Goal: Complete application form

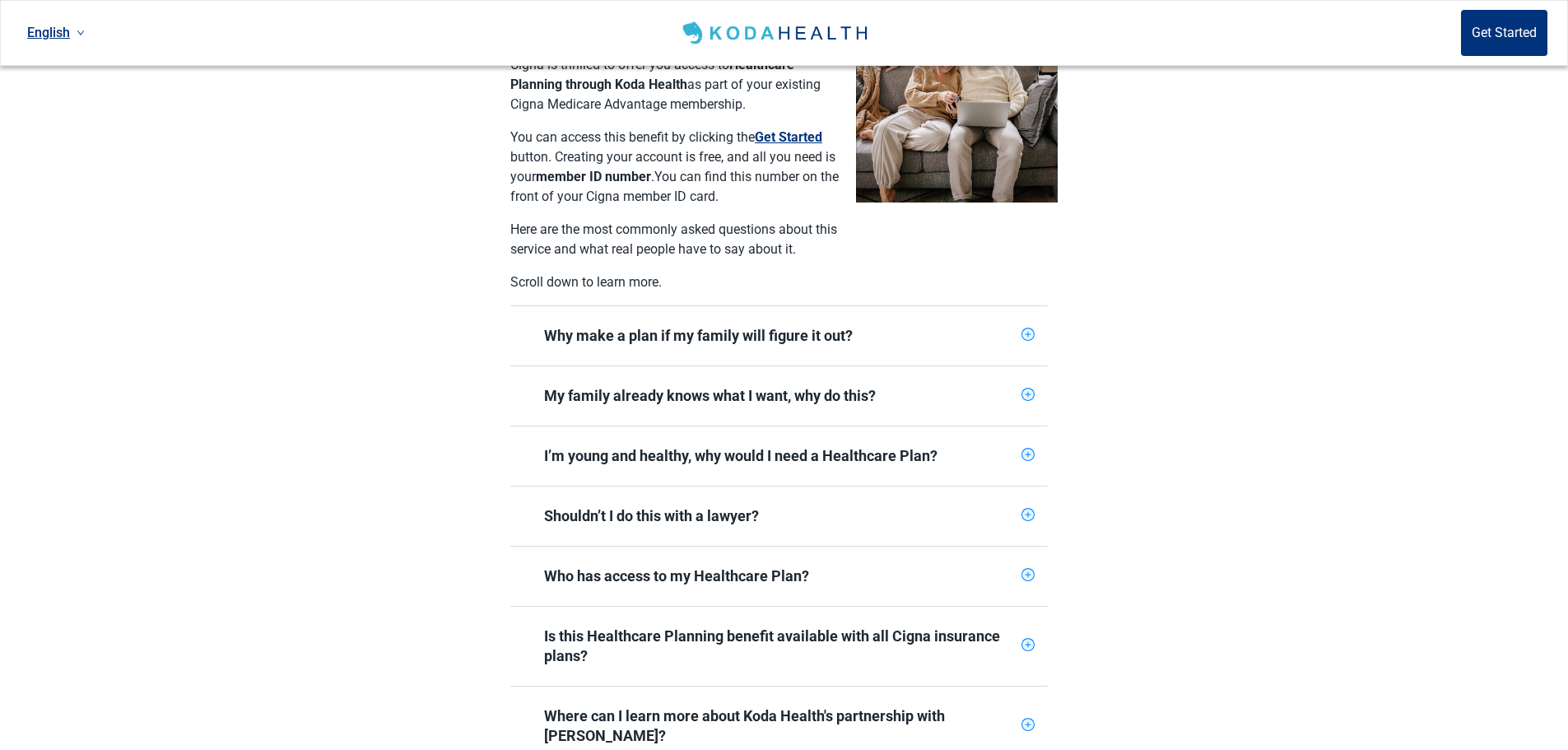
scroll to position [494, 0]
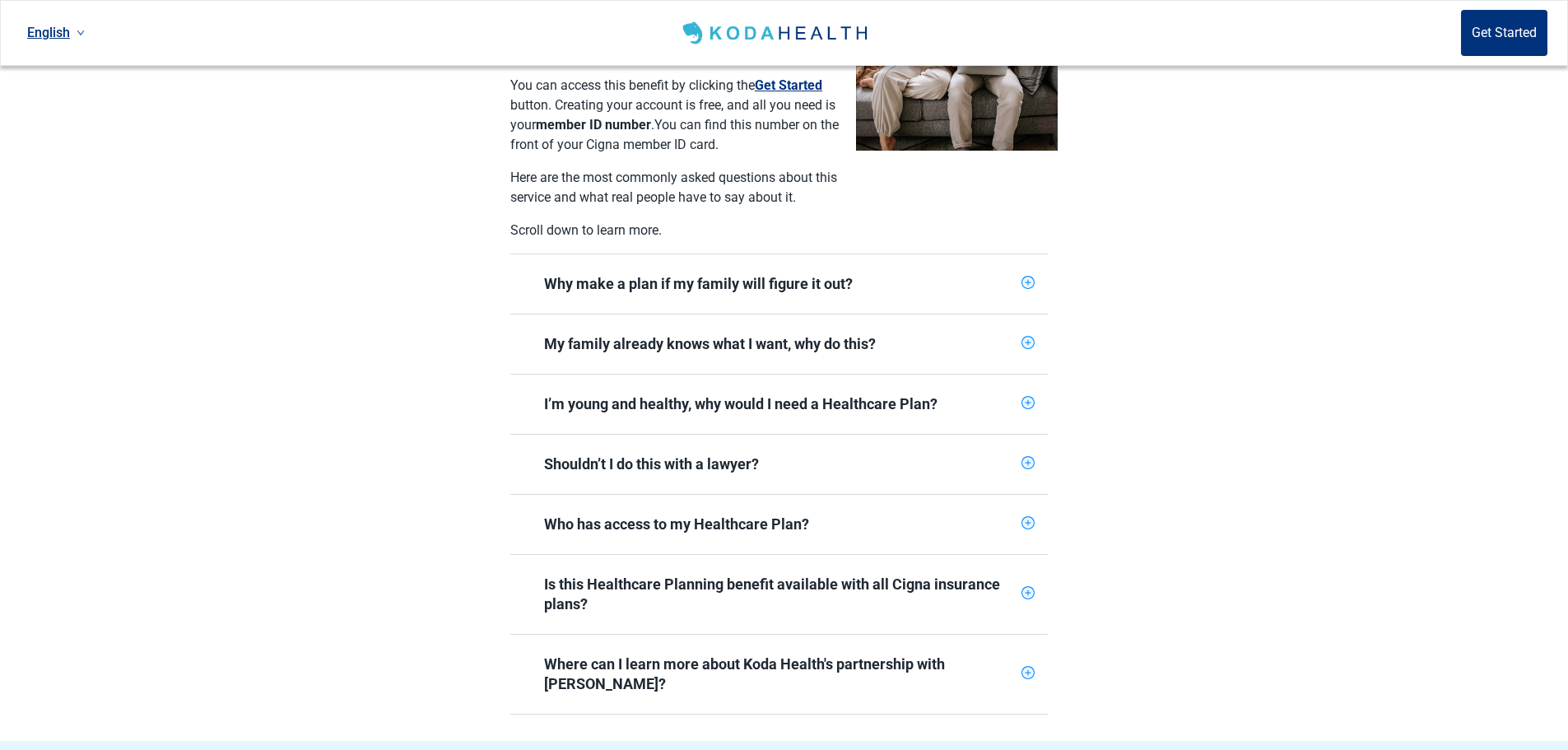
click at [1026, 517] on icon "plus-circle" at bounding box center [1028, 522] width 10 height 10
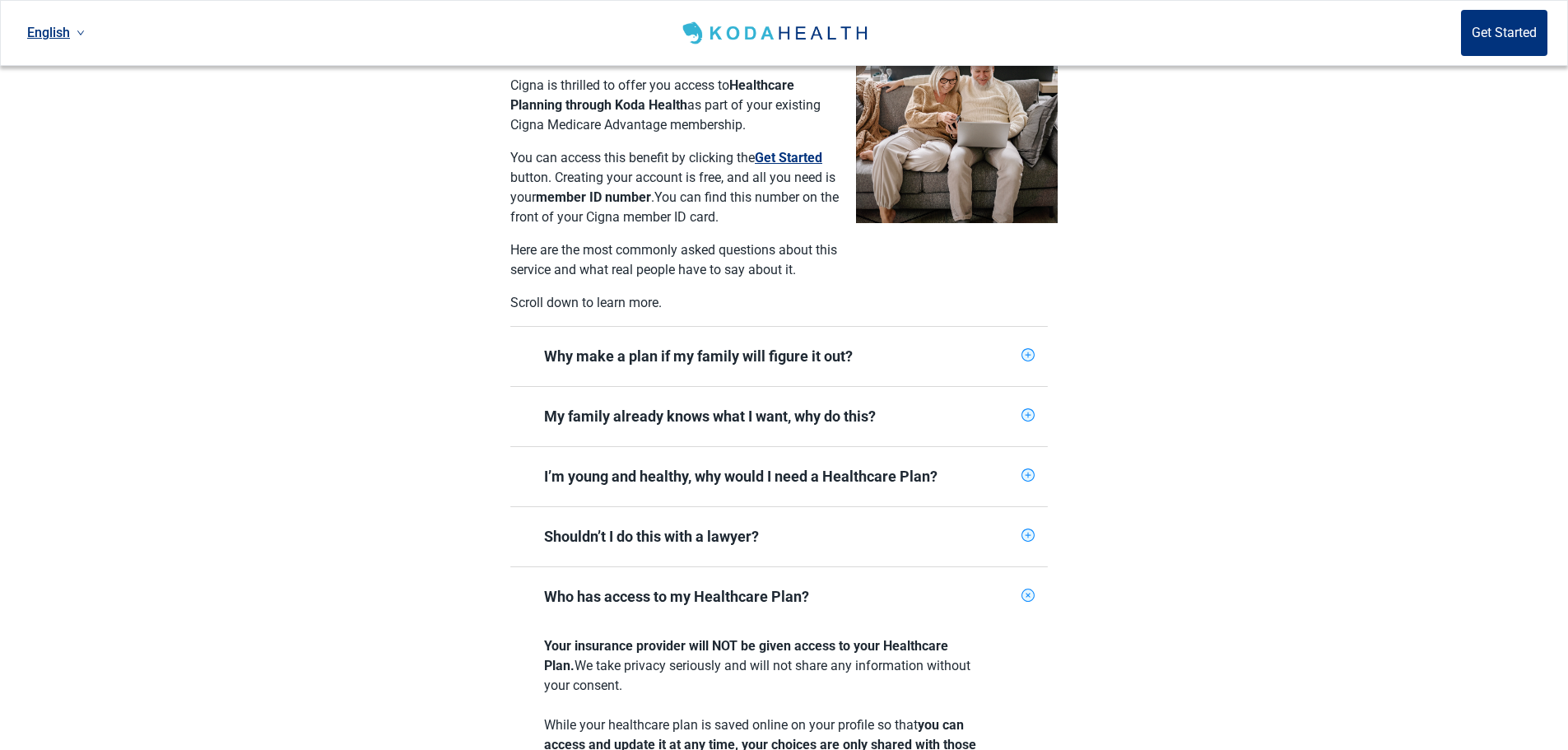
scroll to position [412, 0]
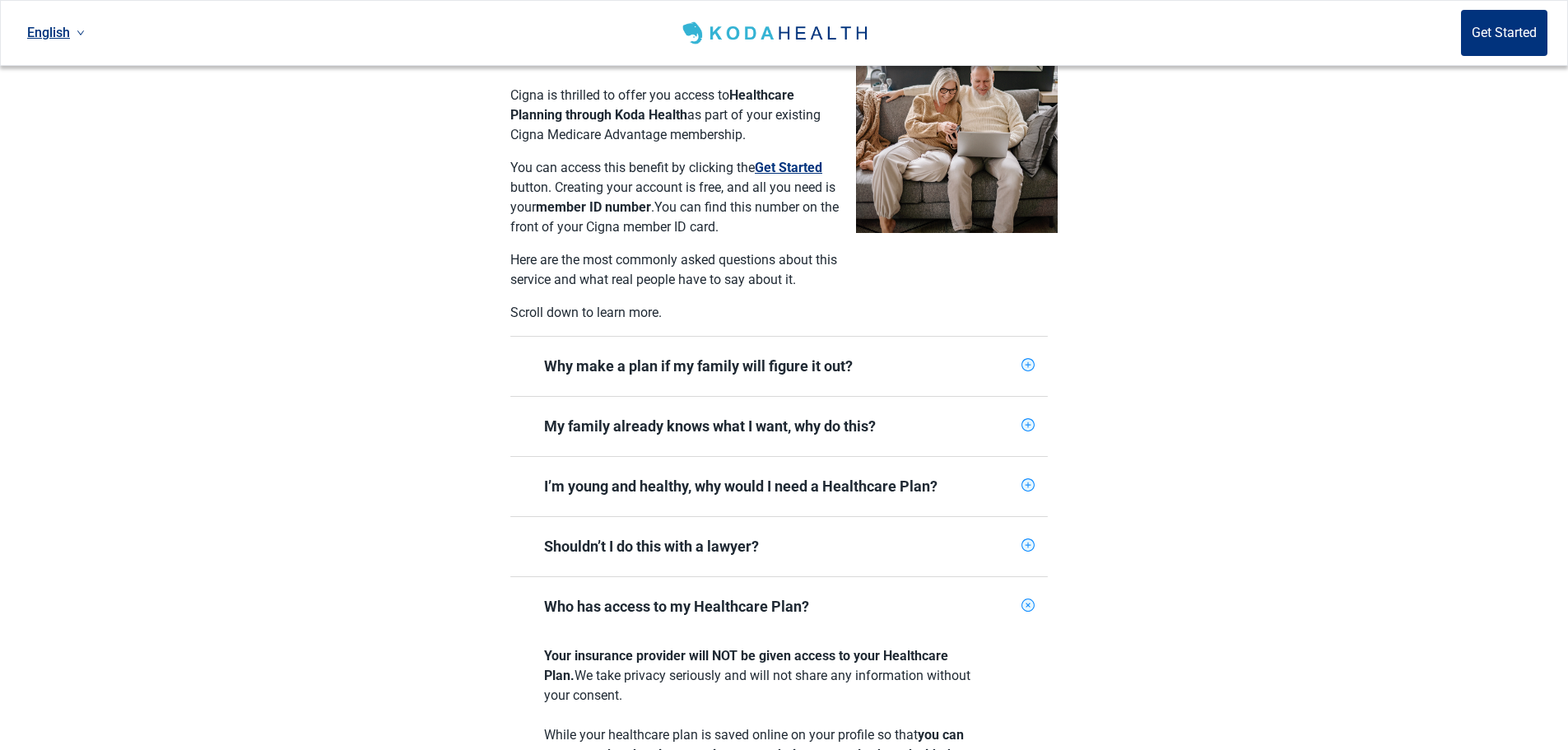
click at [1030, 480] on icon "plus-circle" at bounding box center [1028, 485] width 10 height 10
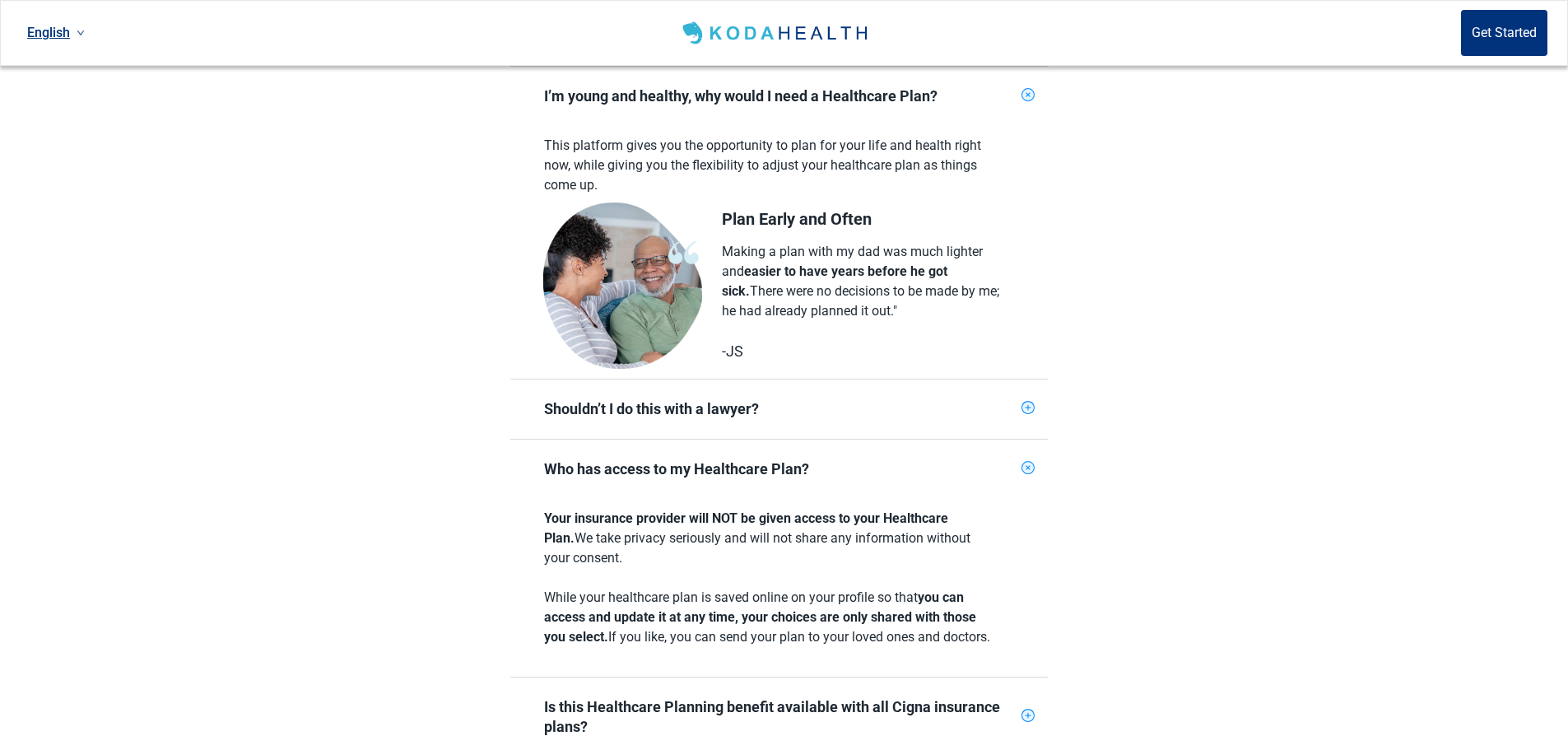
scroll to position [740, 0]
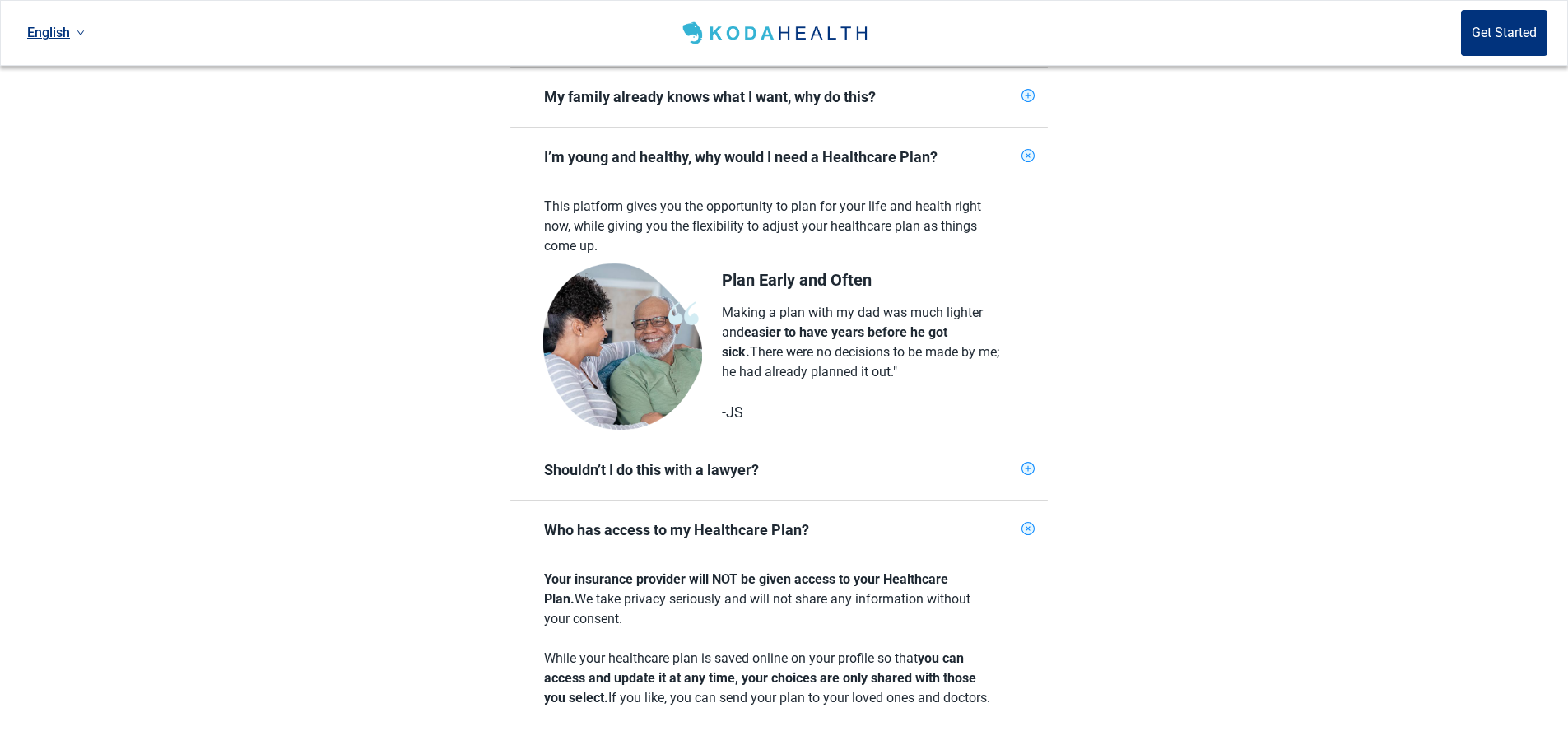
click at [1029, 466] on icon "plus-circle" at bounding box center [1028, 469] width 6 height 6
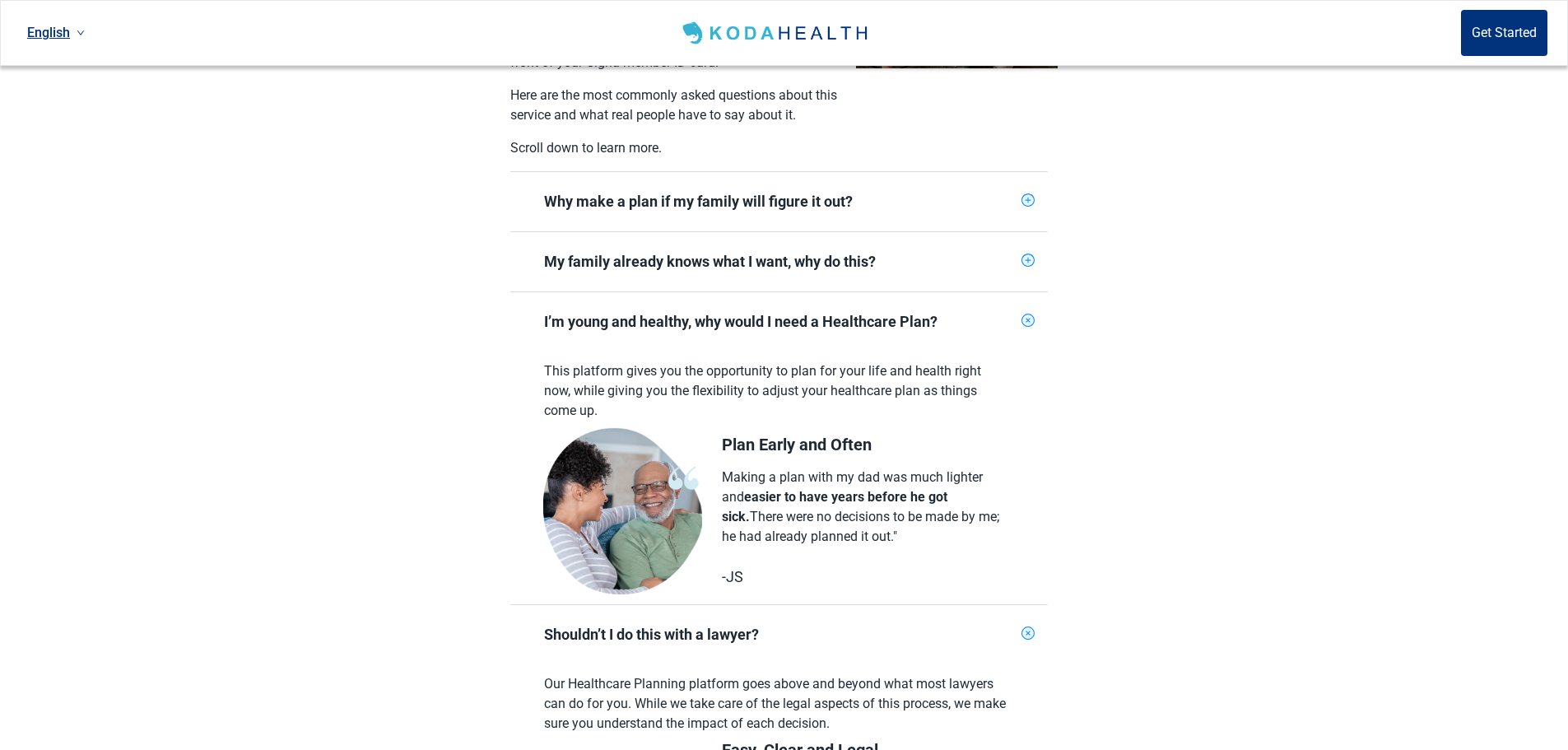
scroll to position [494, 0]
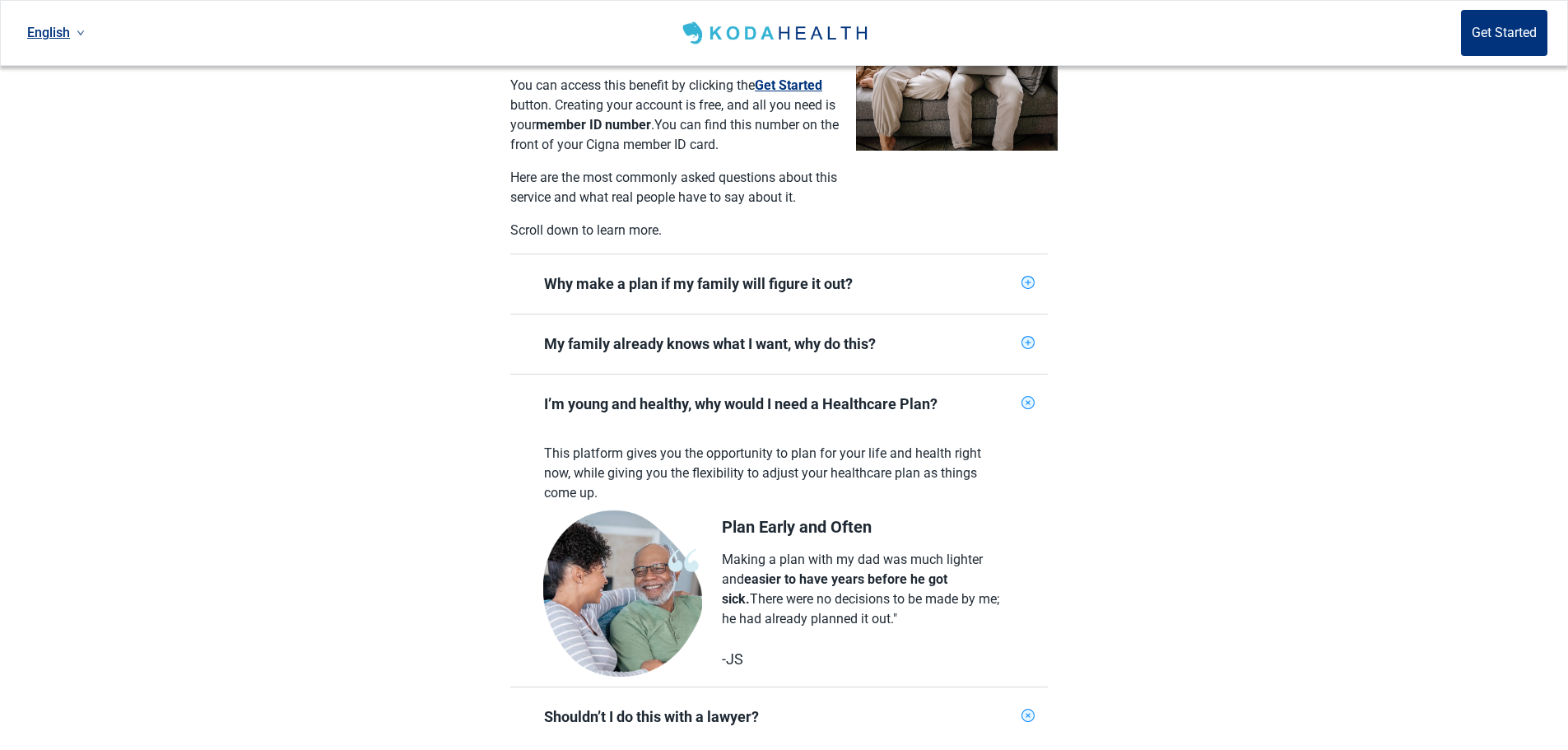
click at [1030, 337] on icon "plus-circle" at bounding box center [1028, 342] width 10 height 10
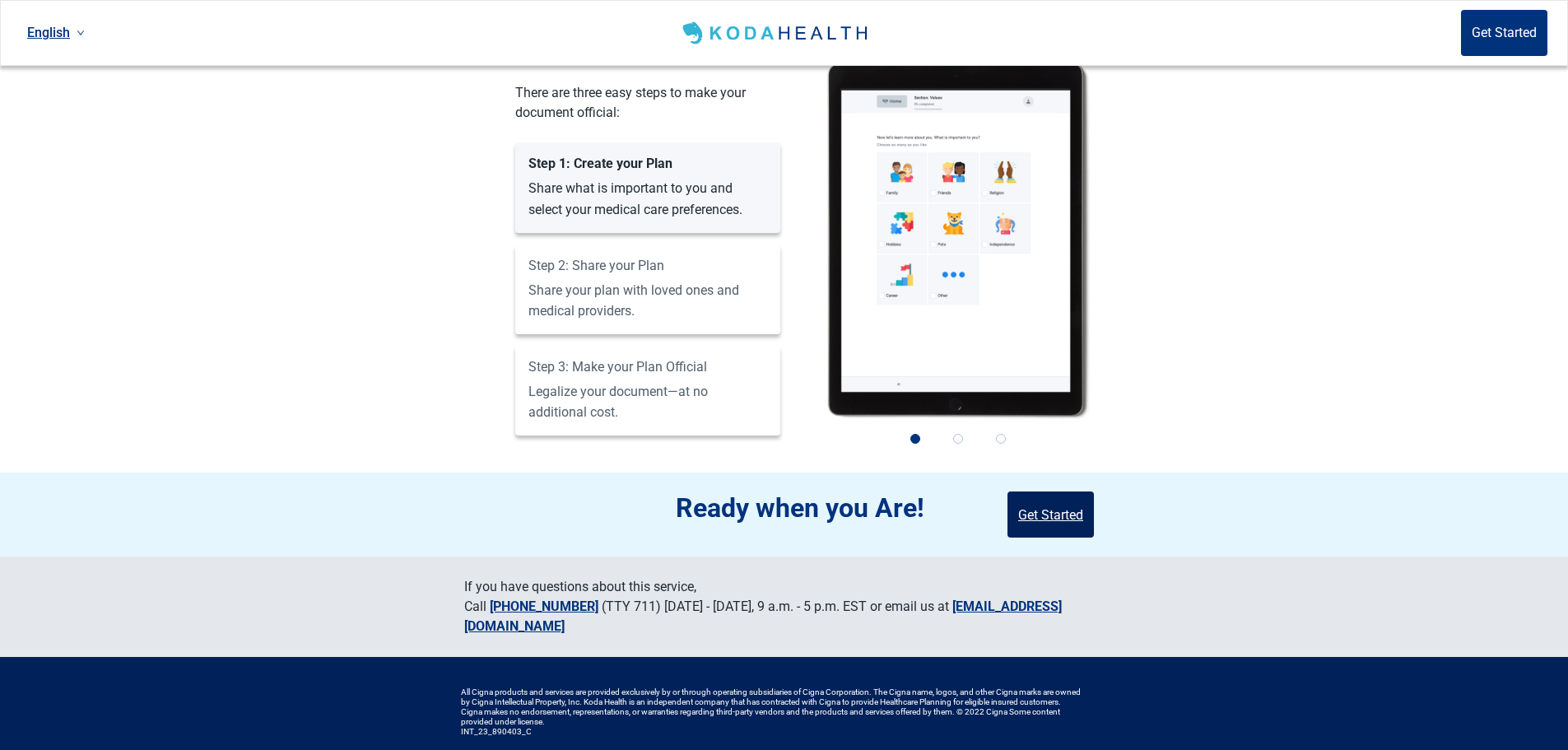
scroll to position [2387, 0]
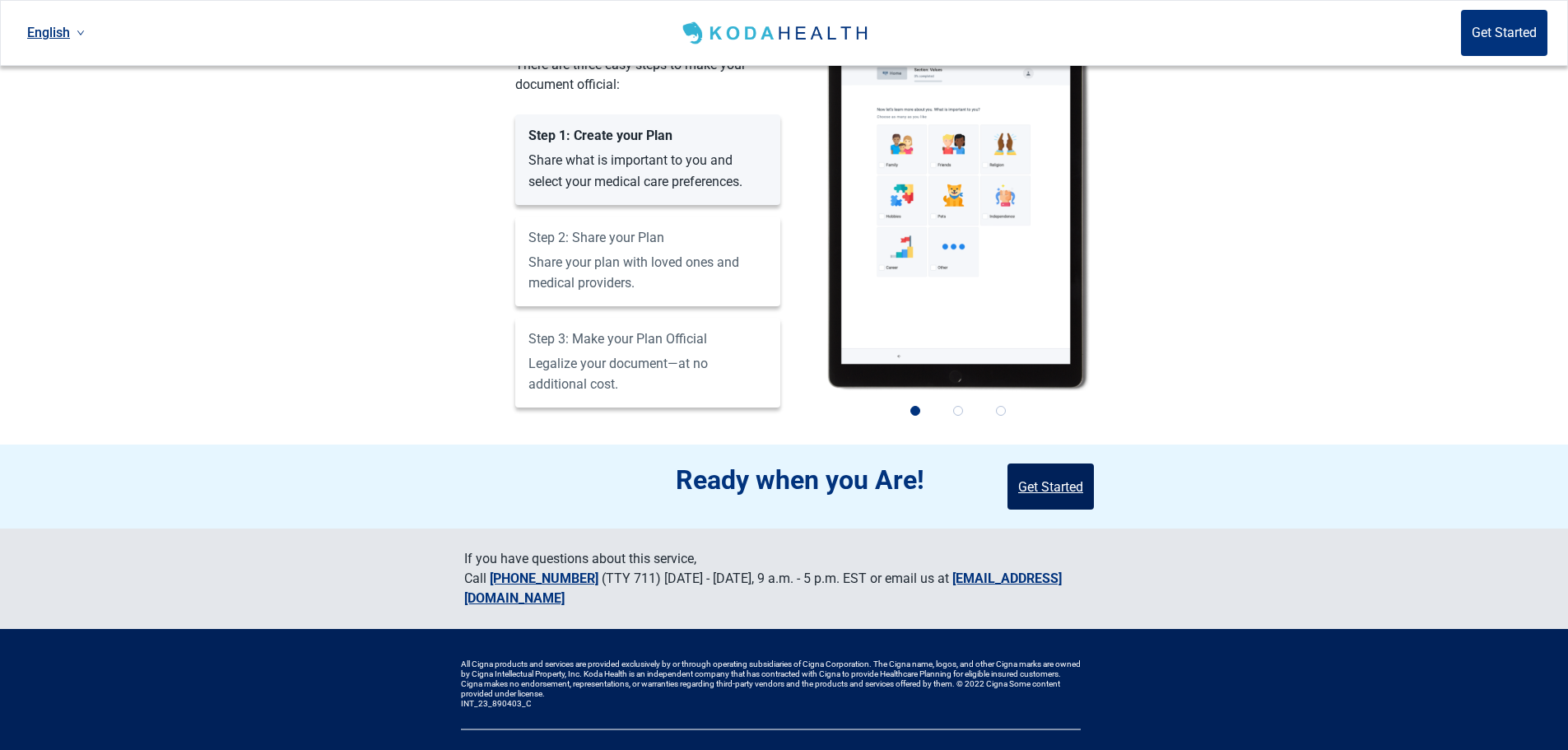
click at [1049, 464] on button "Get Started" at bounding box center [1050, 486] width 87 height 46
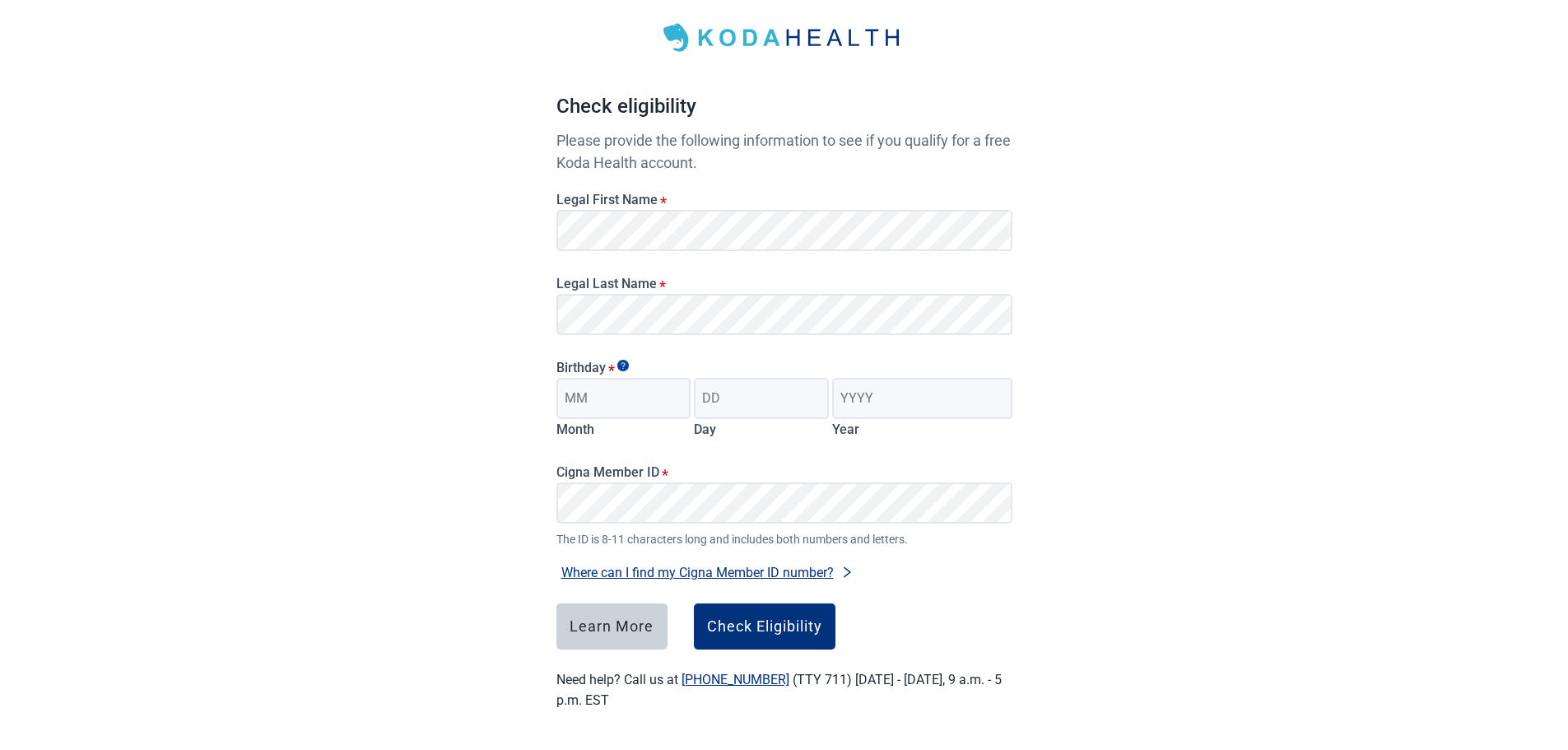
scroll to position [82, 0]
click at [618, 408] on input "Month" at bounding box center [624, 397] width 135 height 41
type input "07"
type input "13"
type input "1955"
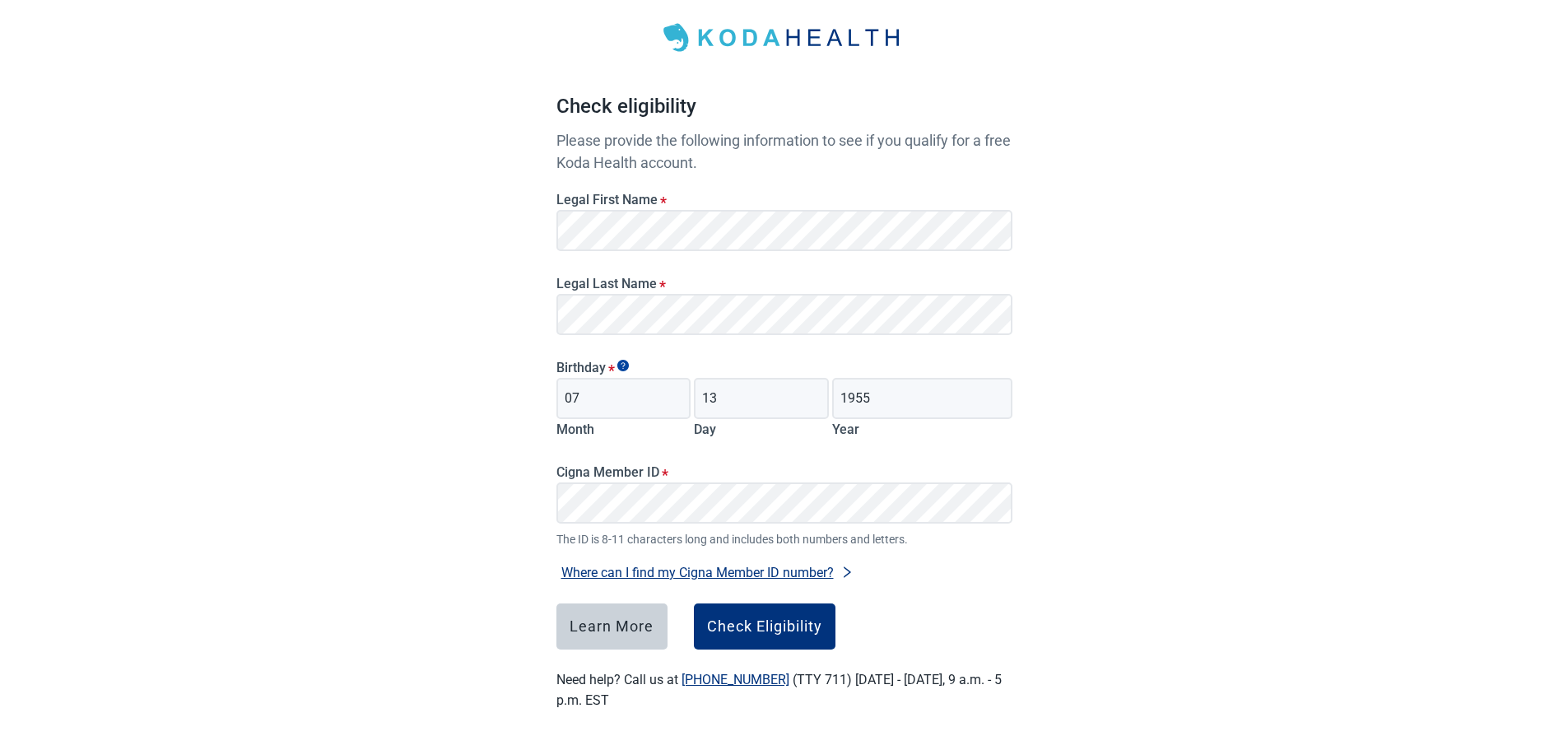
click at [680, 572] on button "Where can I find my Cigna Member ID number?" at bounding box center [707, 572] width 302 height 22
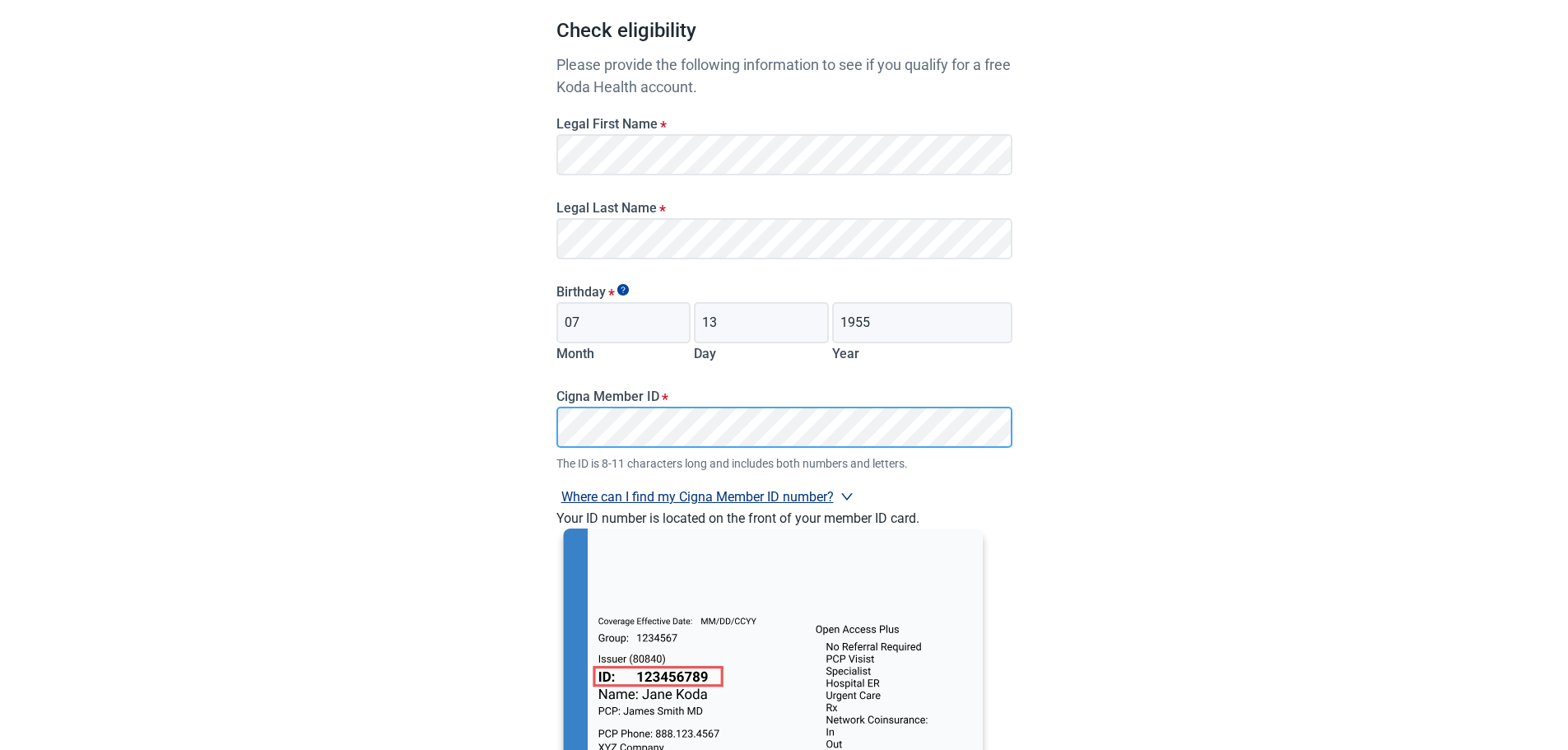
scroll to position [132, 0]
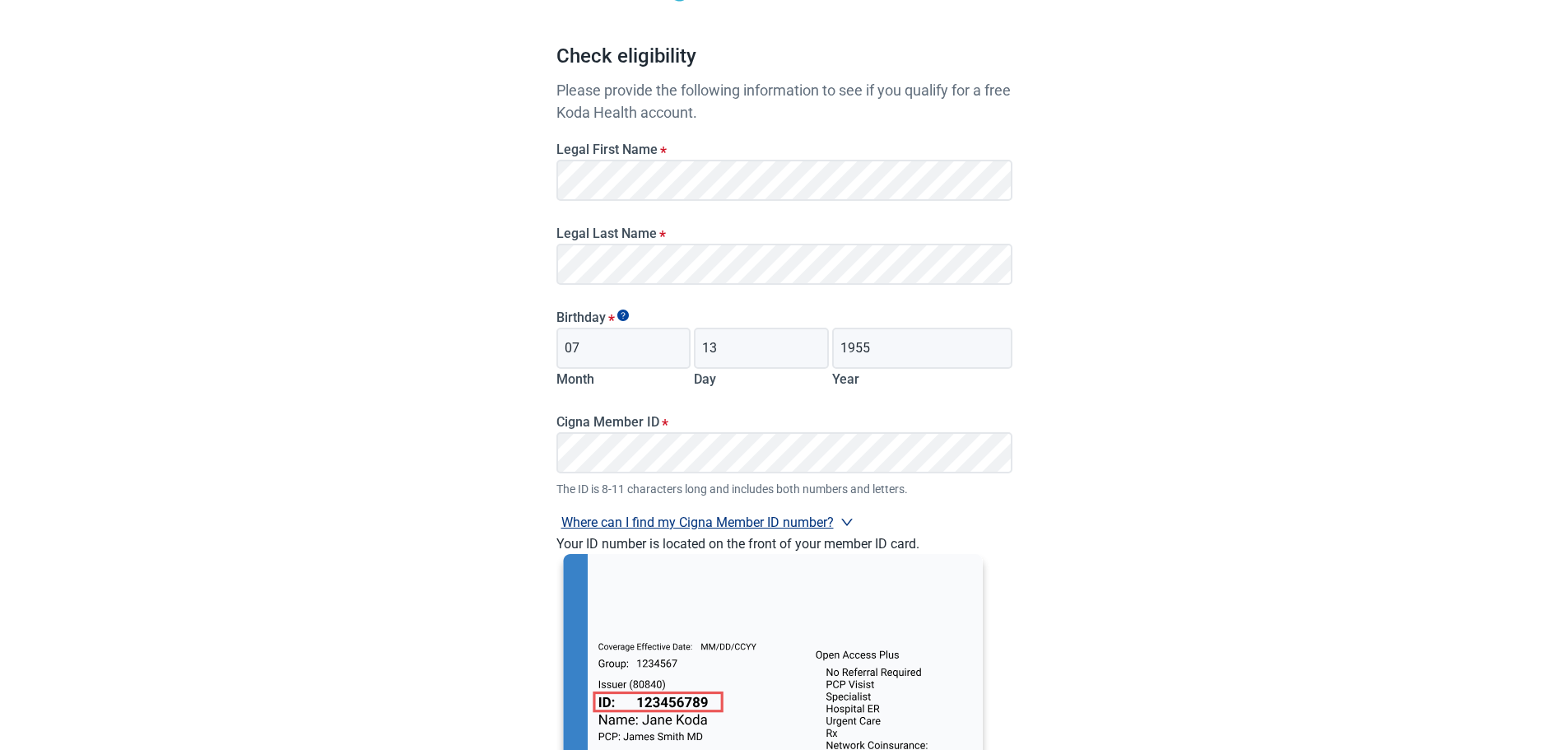
click at [1164, 579] on div "Have Questions about Healthcare Planning? Learn More Here English Sign in Check…" at bounding box center [784, 433] width 1568 height 1128
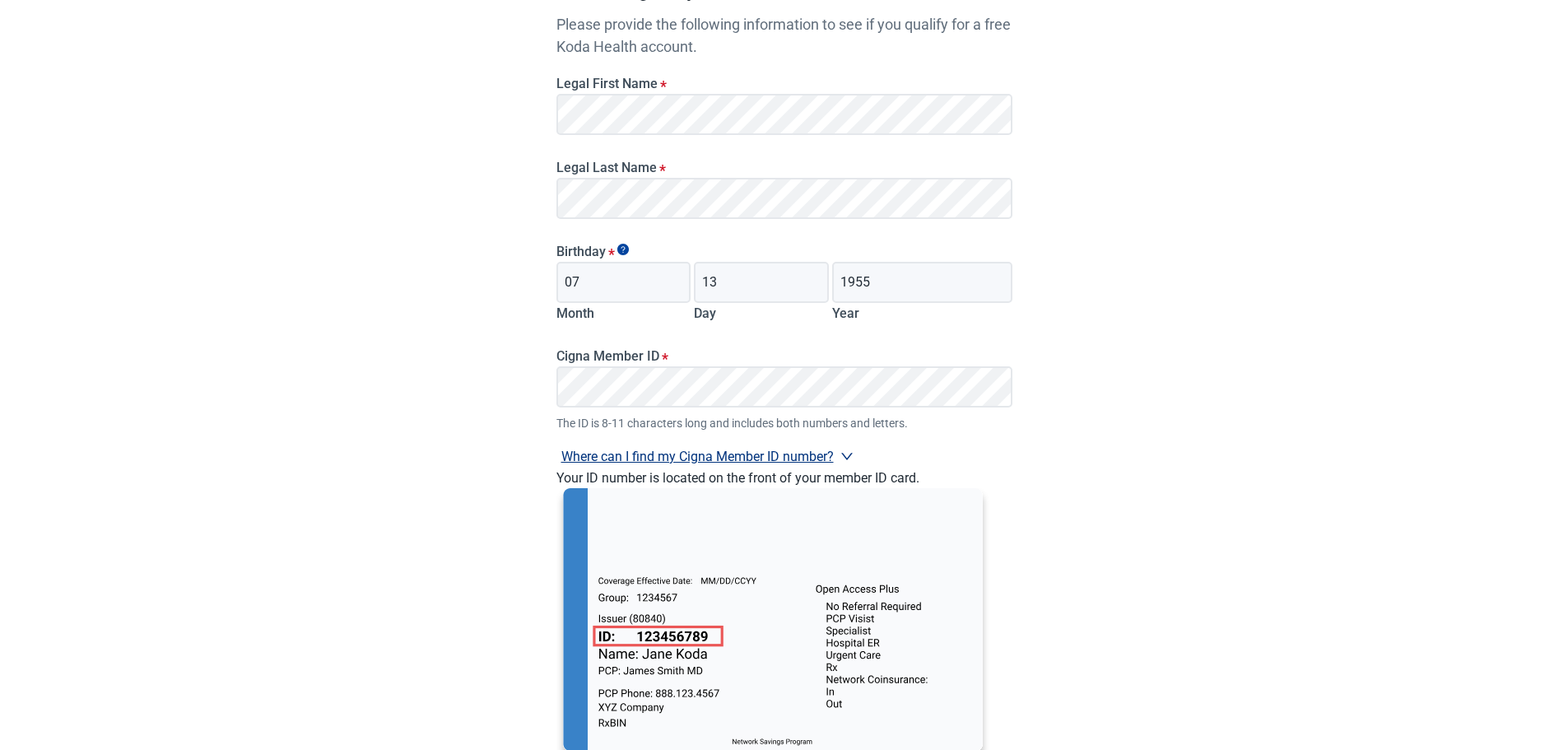
scroll to position [378, 0]
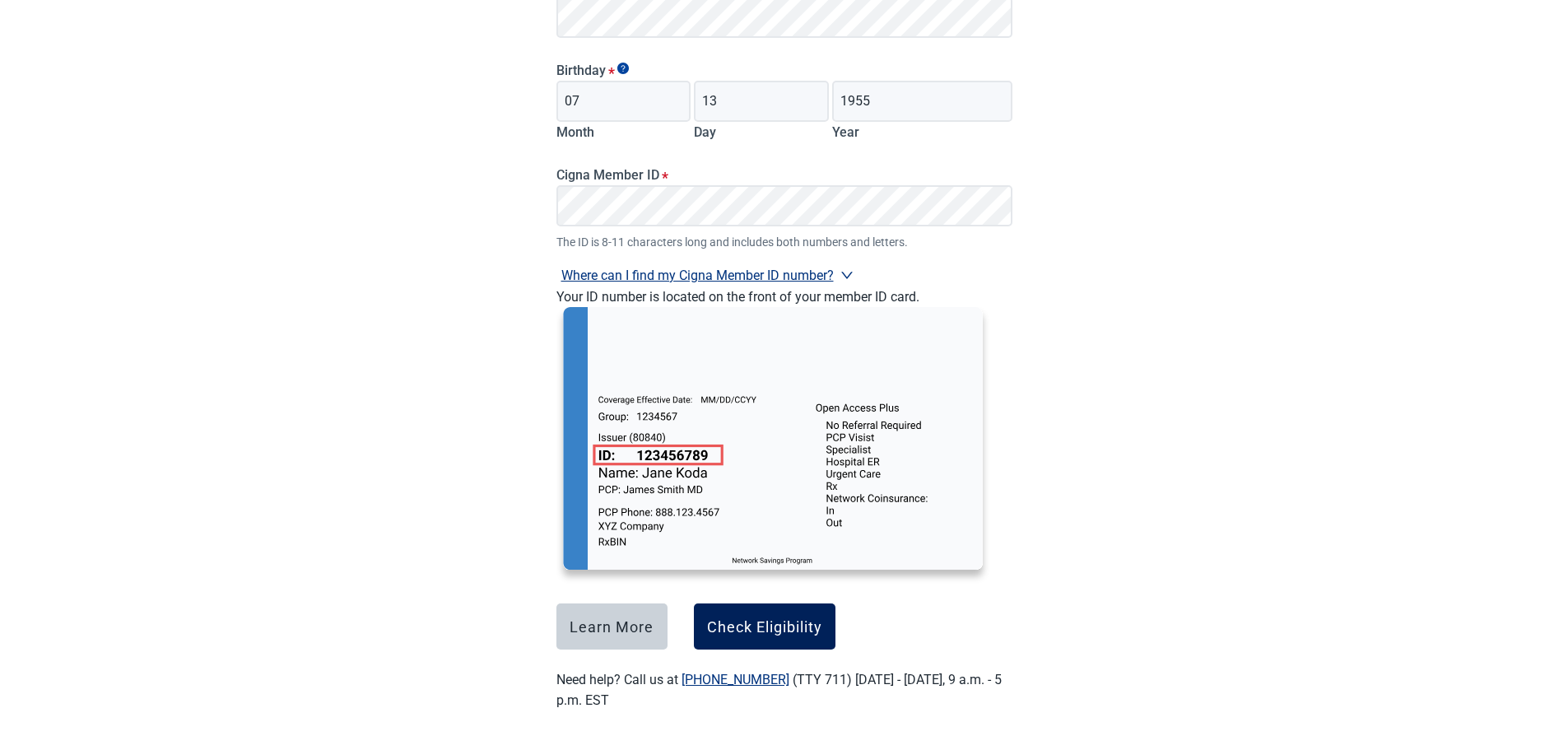
click at [764, 625] on div "Check Eligibility" at bounding box center [764, 626] width 115 height 16
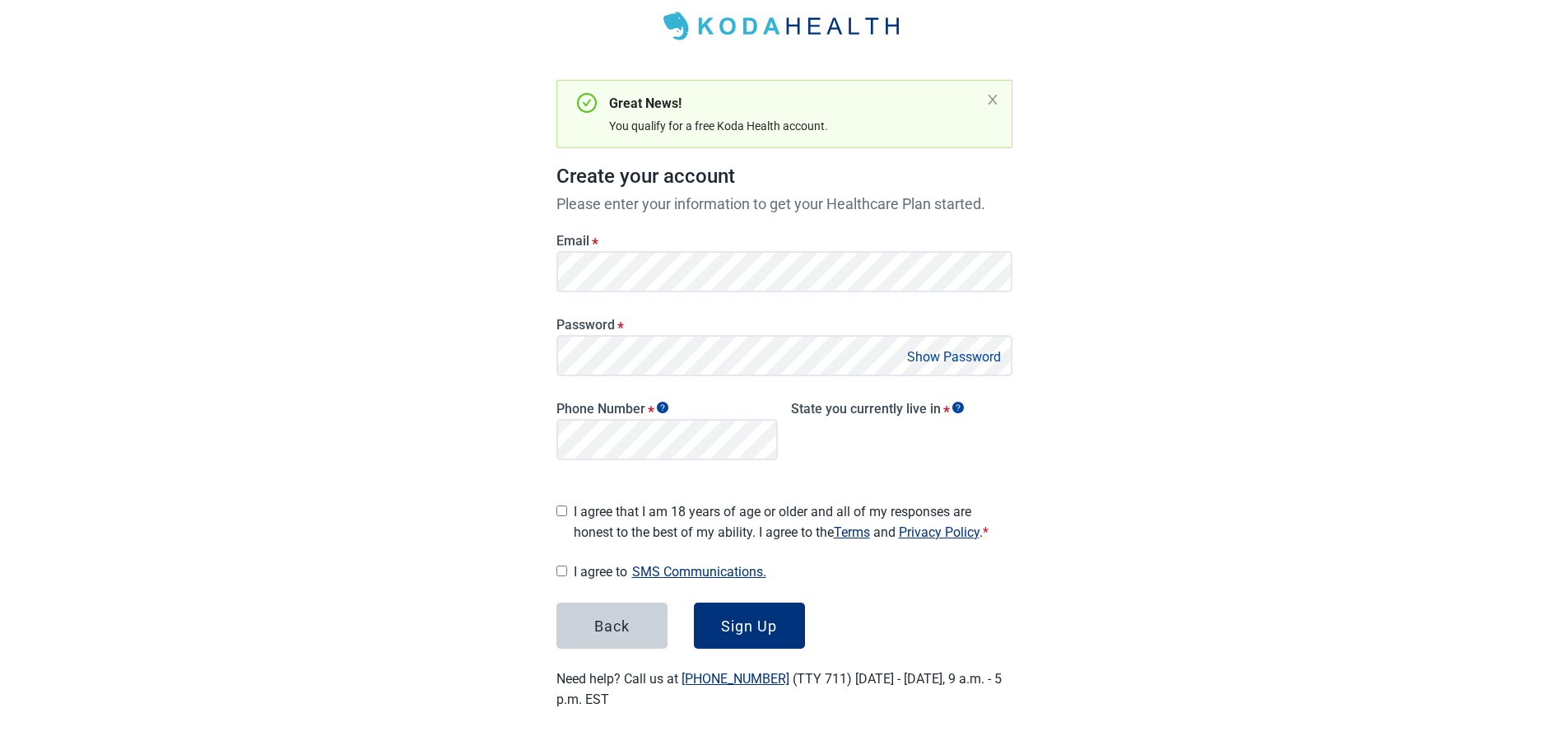
scroll to position [93, 0]
